Goal: Share content: Share content

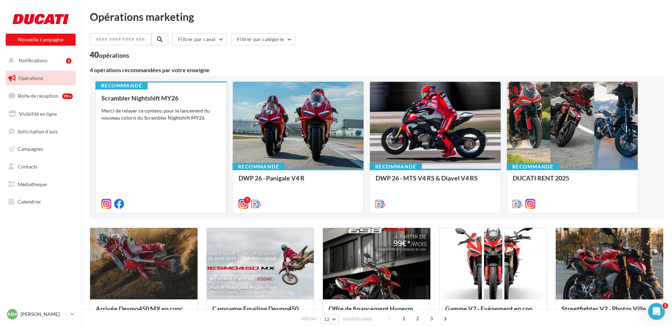
click at [181, 115] on div "Merci de relayer ce contenu pour le lancement du nouveau coloris du Scrambler N…" at bounding box center [160, 114] width 119 height 14
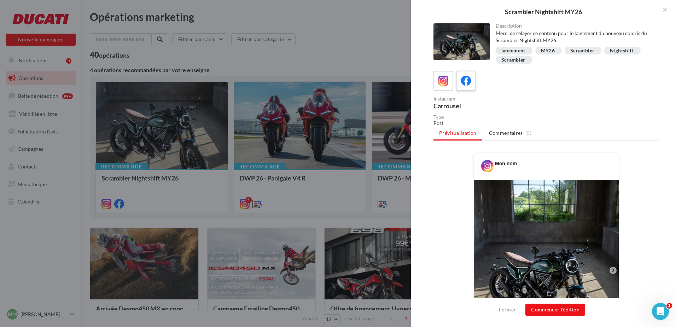
click at [468, 83] on icon at bounding box center [466, 81] width 10 height 10
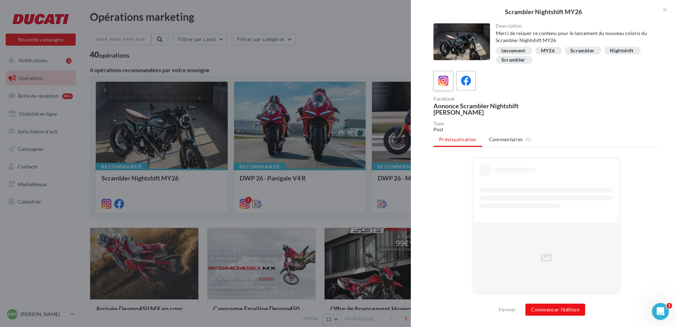
click at [450, 84] on label at bounding box center [443, 80] width 20 height 20
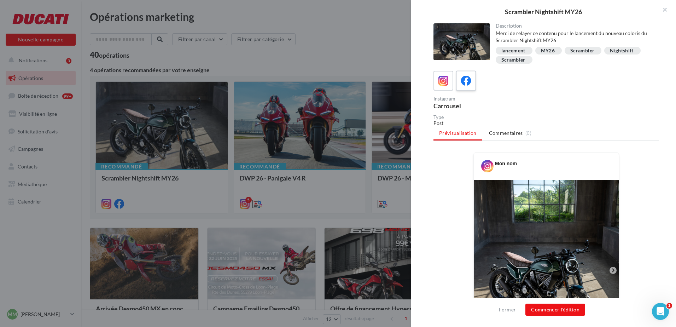
click at [465, 80] on icon at bounding box center [466, 81] width 10 height 10
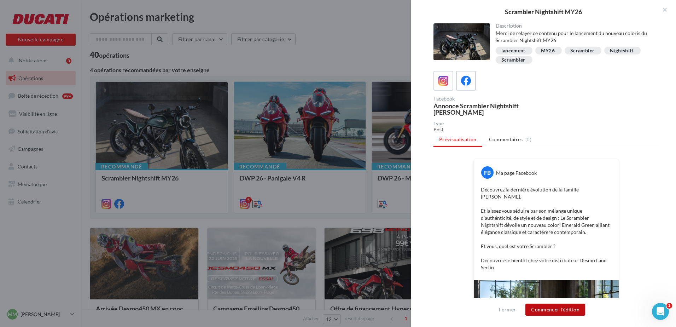
click at [558, 309] on button "Commencer l'édition" at bounding box center [555, 309] width 60 height 12
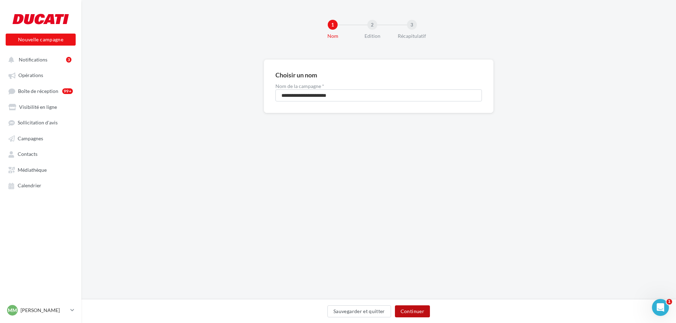
click at [411, 312] on button "Continuer" at bounding box center [412, 311] width 35 height 12
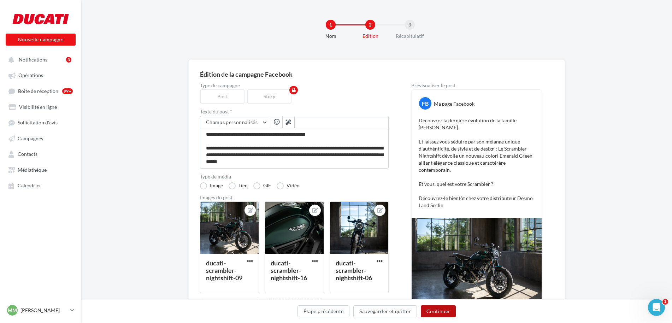
click at [441, 307] on button "Continuer" at bounding box center [438, 311] width 35 height 12
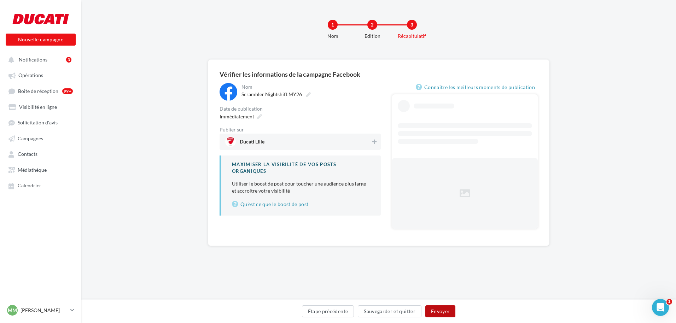
click at [441, 307] on button "Envoyer" at bounding box center [440, 311] width 30 height 12
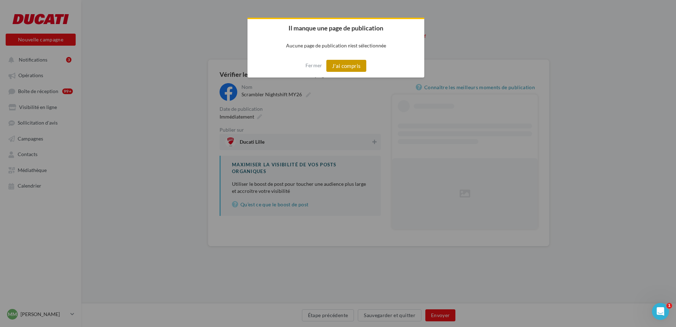
click at [355, 65] on button "J'ai compris" at bounding box center [346, 66] width 40 height 12
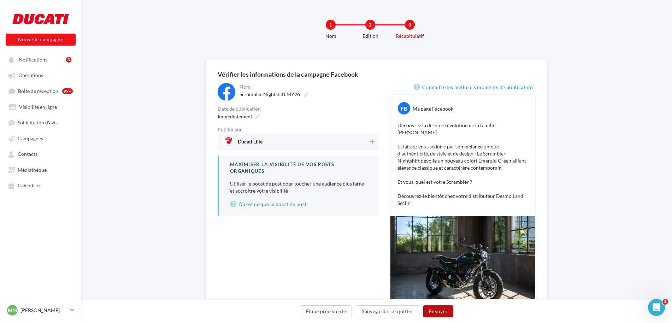
click at [439, 311] on button "Envoyer" at bounding box center [438, 311] width 30 height 12
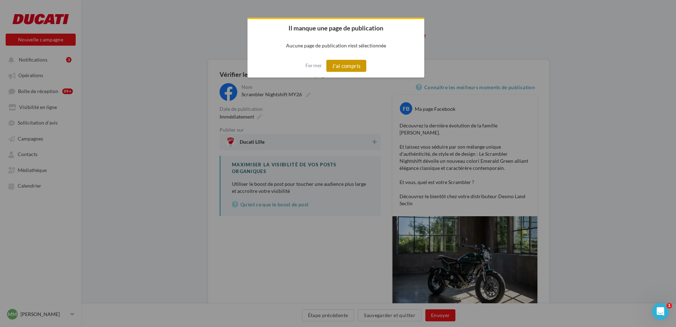
click at [346, 60] on button "J'ai compris" at bounding box center [346, 66] width 40 height 12
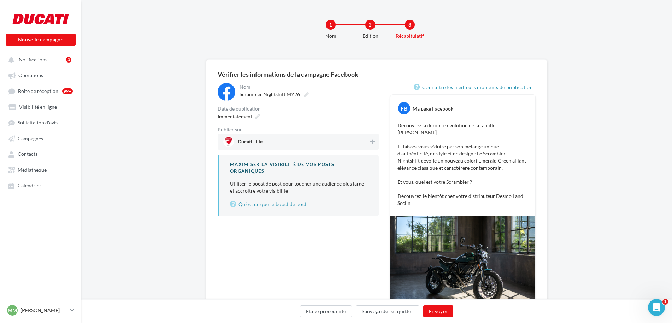
click at [312, 129] on div "**********" at bounding box center [298, 149] width 161 height 133
click at [311, 143] on span "Ducati Lille" at bounding box center [296, 141] width 146 height 11
click at [434, 313] on button "Envoyer" at bounding box center [438, 311] width 30 height 12
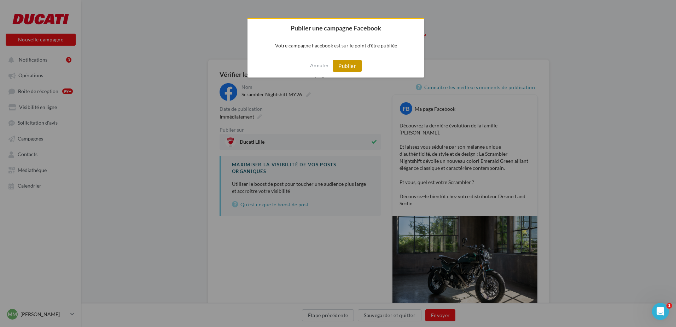
click at [352, 71] on button "Publier" at bounding box center [347, 66] width 29 height 12
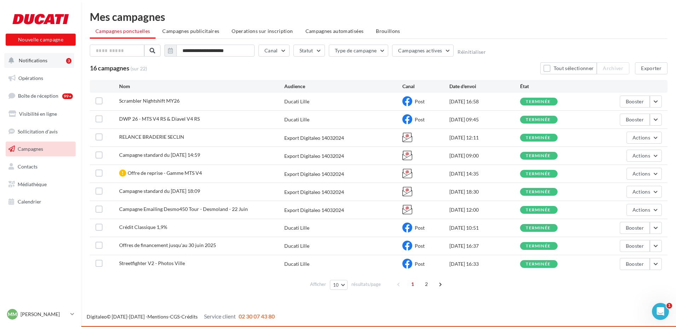
click at [32, 57] on span "Notifications" at bounding box center [33, 60] width 29 height 6
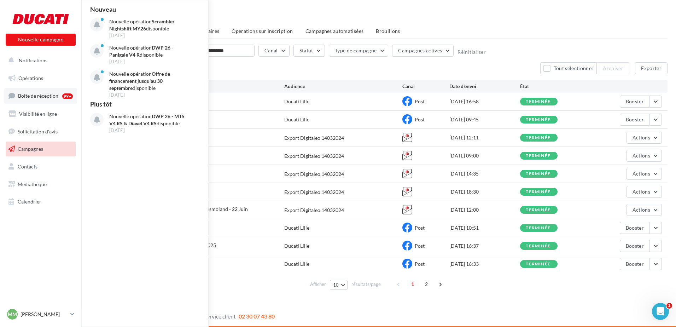
click at [22, 98] on span "Boîte de réception" at bounding box center [38, 96] width 40 height 6
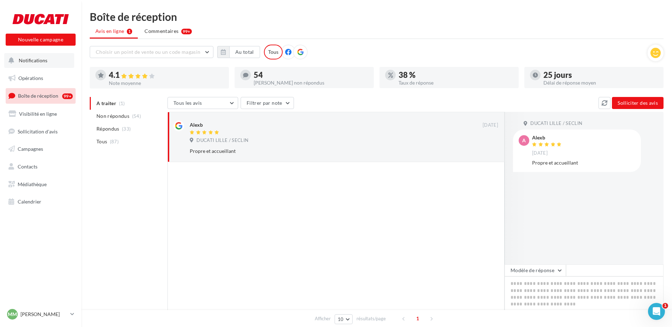
click at [45, 61] on span "Notifications" at bounding box center [33, 60] width 29 height 6
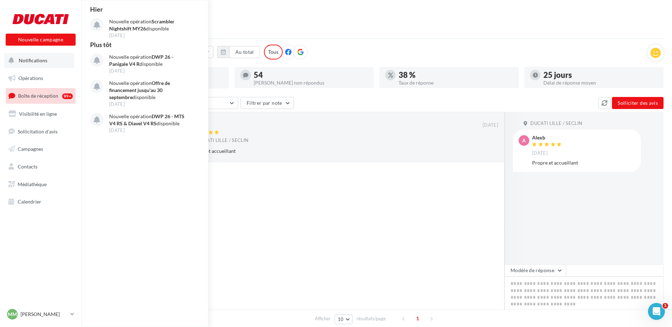
click at [47, 63] on button "Notifications Hier Nouvelle opération Scrambler Nightshift MY26 disponible 30 s…" at bounding box center [39, 60] width 70 height 15
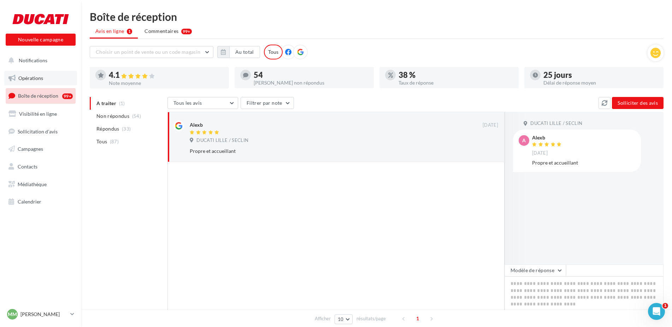
click at [35, 80] on span "Opérations" at bounding box center [30, 78] width 25 height 6
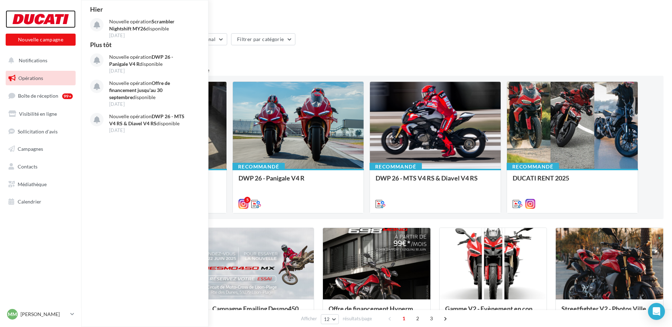
click at [35, 11] on div at bounding box center [40, 19] width 57 height 18
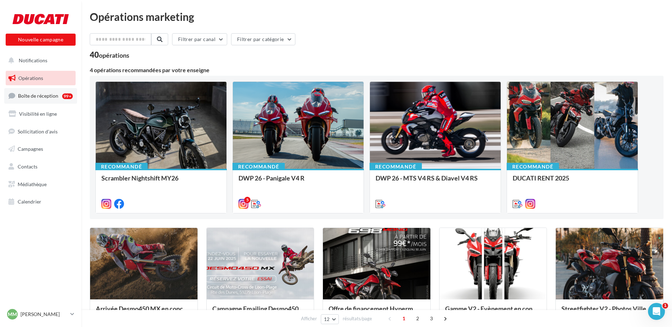
click at [42, 96] on span "Boîte de réception" at bounding box center [38, 96] width 40 height 6
click at [45, 112] on span "Visibilité en ligne" at bounding box center [38, 114] width 38 height 6
click at [34, 60] on span "Notifications" at bounding box center [33, 60] width 29 height 6
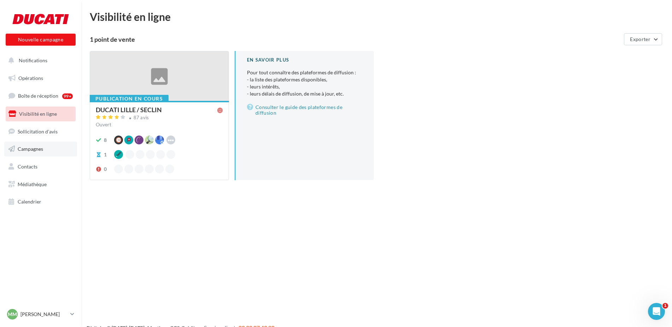
click at [33, 143] on link "Campagnes" at bounding box center [40, 148] width 73 height 15
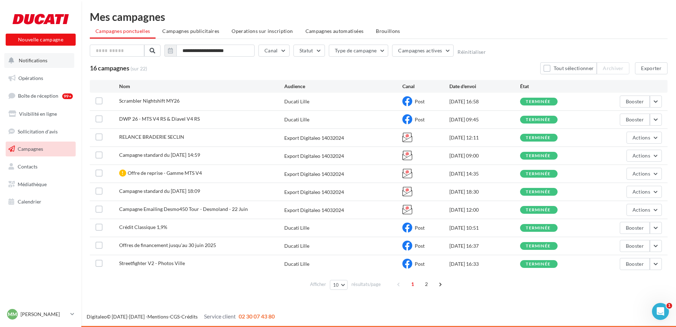
click at [43, 64] on button "Notifications" at bounding box center [39, 60] width 70 height 15
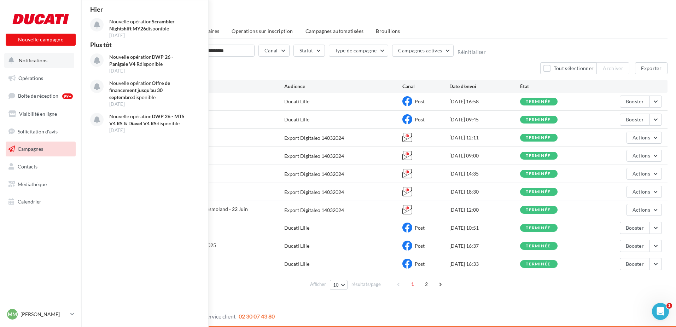
click at [31, 67] on button "Notifications Hier Nouvelle opération Scrambler Nightshift MY26 disponible 30 s…" at bounding box center [39, 60] width 70 height 15
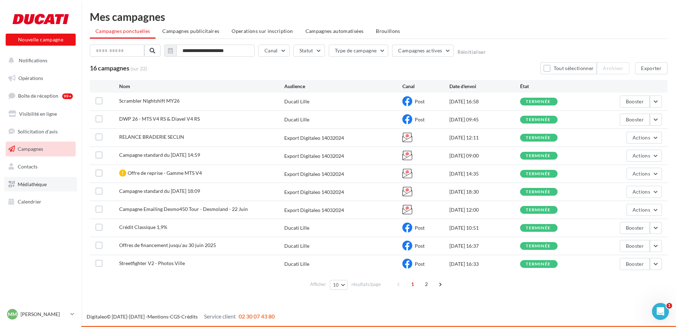
click at [25, 180] on link "Médiathèque" at bounding box center [40, 184] width 73 height 15
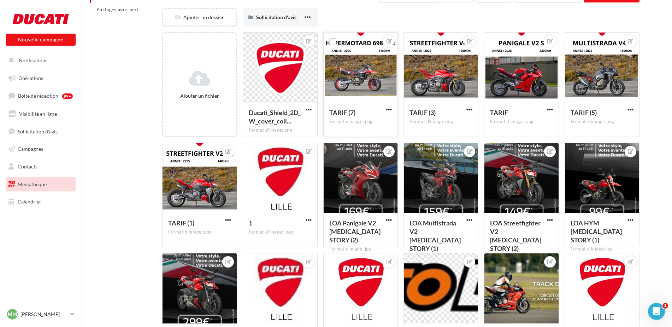
scroll to position [106, 0]
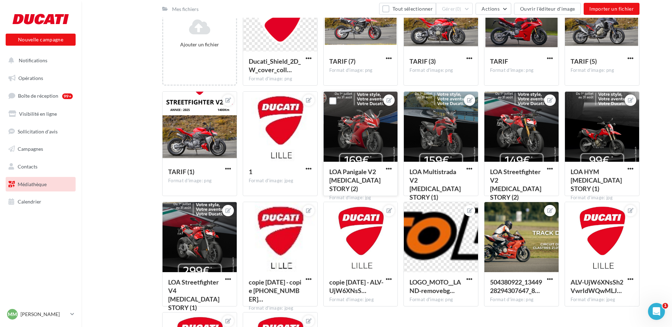
click at [363, 141] on div at bounding box center [361, 127] width 74 height 71
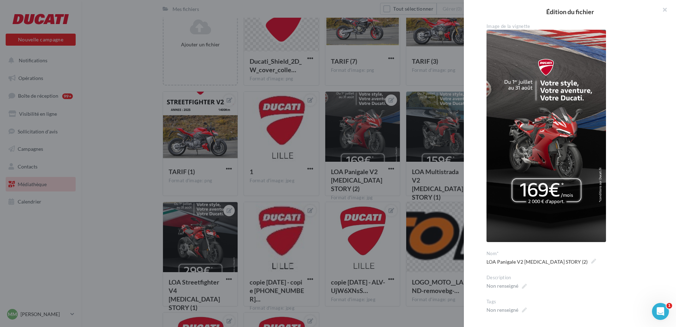
click at [407, 133] on div at bounding box center [338, 163] width 676 height 327
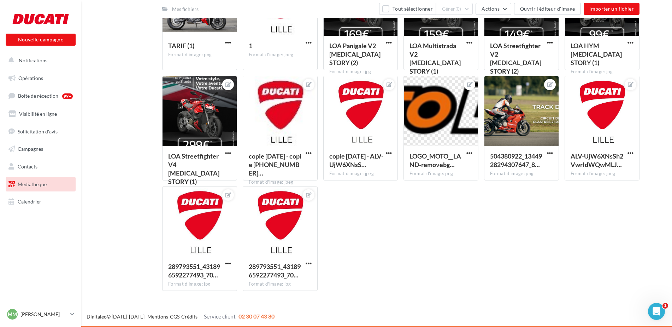
scroll to position [0, 0]
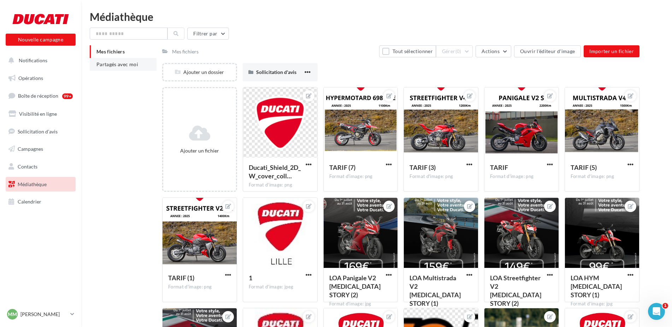
click at [122, 62] on span "Partagés avec moi" at bounding box center [117, 64] width 42 height 6
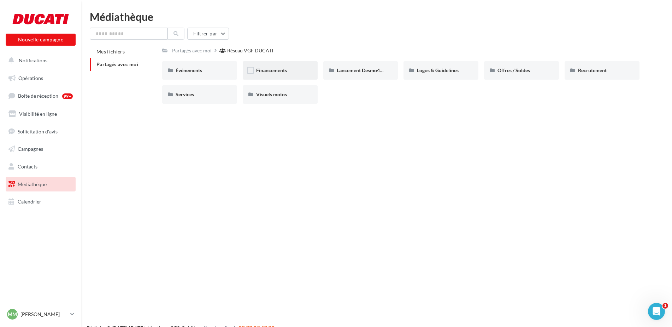
click at [273, 68] on span "Financements" at bounding box center [271, 70] width 31 height 6
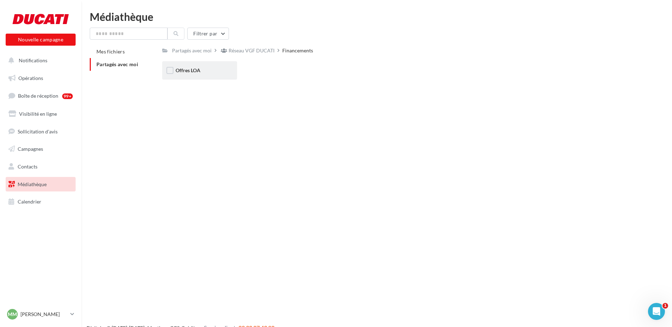
click at [180, 65] on div "Offres LOA" at bounding box center [199, 70] width 75 height 18
click at [271, 72] on span "Septembre 2025" at bounding box center [274, 70] width 36 height 6
click at [185, 75] on div "Post" at bounding box center [199, 70] width 75 height 18
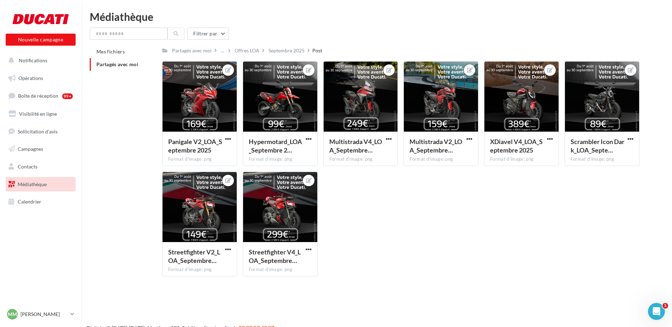
click at [114, 142] on div "Mes fichiers Partagés avec moi Partagés avec moi ... Offres LOA Septembre 2025 …" at bounding box center [380, 163] width 580 height 236
click at [129, 142] on div "Mes fichiers Partagés avec moi Partagés avec moi ... Offres LOA Septembre 2025 …" at bounding box center [380, 163] width 580 height 236
click at [48, 310] on p "[PERSON_NAME]" at bounding box center [43, 313] width 47 height 7
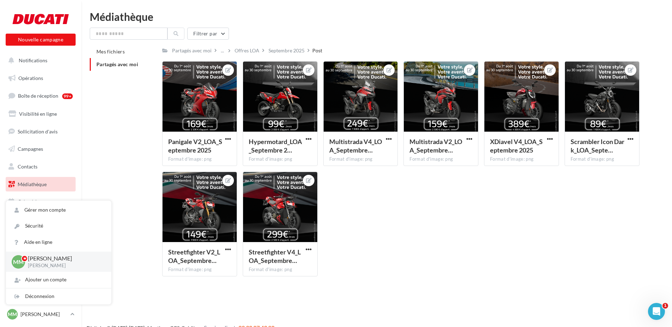
click at [123, 168] on div "Mes fichiers Partagés avec moi Partagés avec moi ... Offres LOA Septembre 2025 …" at bounding box center [380, 163] width 580 height 236
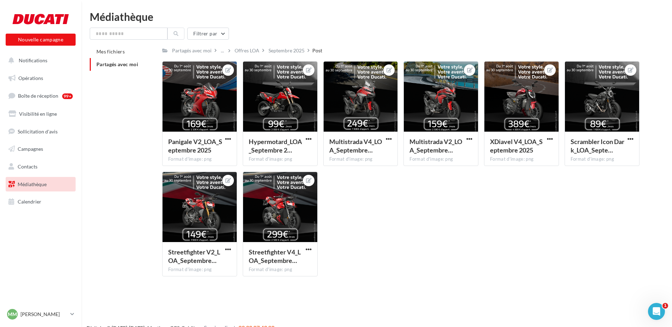
drag, startPoint x: 646, startPoint y: 3, endPoint x: 446, endPoint y: 29, distance: 201.4
click at [446, 29] on div "Filtrer par" at bounding box center [377, 34] width 574 height 12
click at [449, 196] on div "Panigale V2_LOA_Septembre 2025 Format d'image: png Panigale V2_LOA_Septembre 20…" at bounding box center [403, 171] width 483 height 221
click at [131, 146] on div "Mes fichiers Partagés avec moi Partagés avec moi ... Offres LOA Septembre 2025 …" at bounding box center [380, 163] width 580 height 236
click at [412, 222] on div "Panigale V2_LOA_Septembre 2025 Format d'image: png Panigale V2_LOA_Septembre 20…" at bounding box center [403, 171] width 483 height 221
